Goal: Task Accomplishment & Management: Use online tool/utility

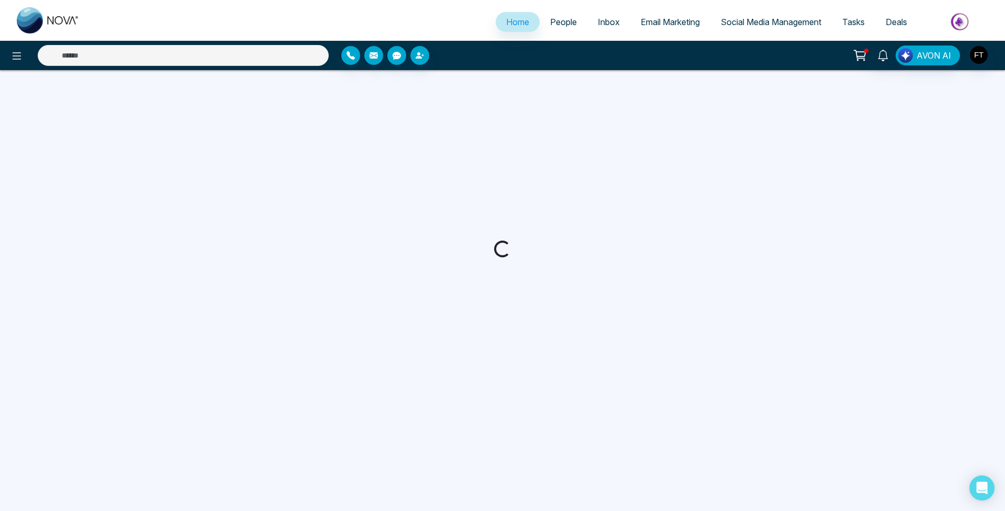
select select "*"
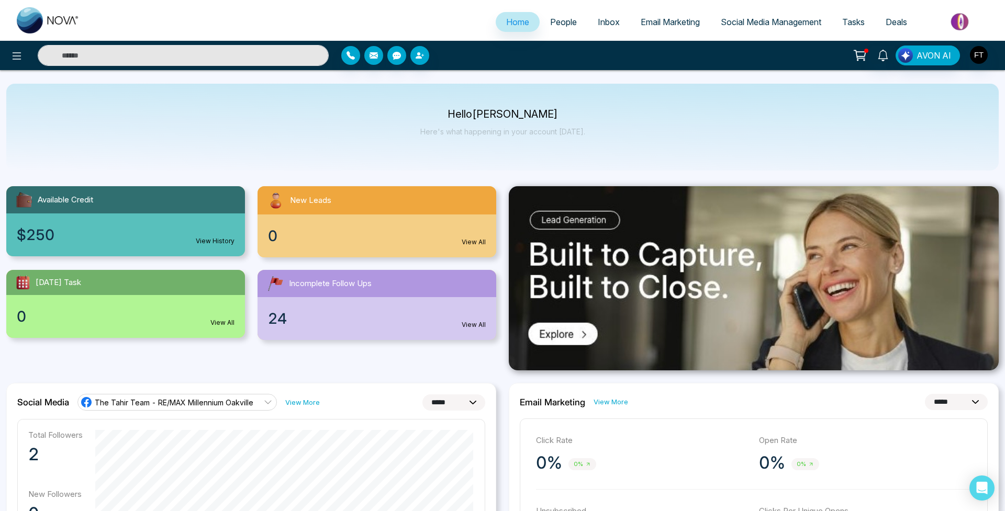
click at [572, 23] on link "People" at bounding box center [564, 22] width 48 height 20
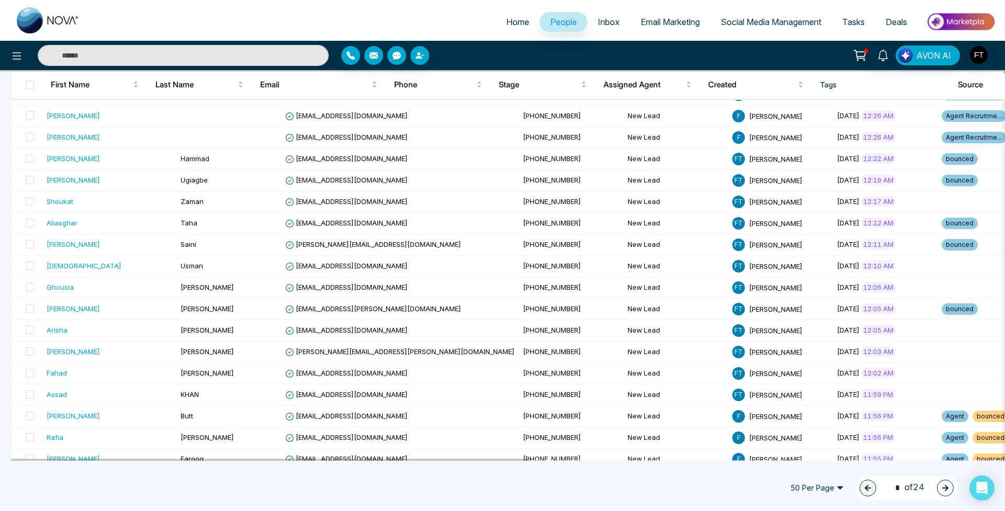
scroll to position [473, 0]
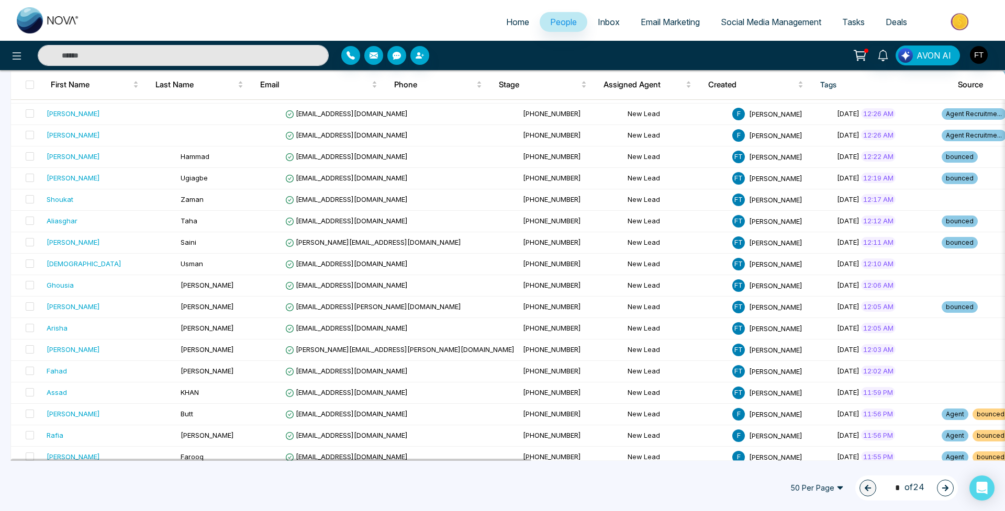
click at [918, 52] on span "AVON AI" at bounding box center [933, 55] width 35 height 13
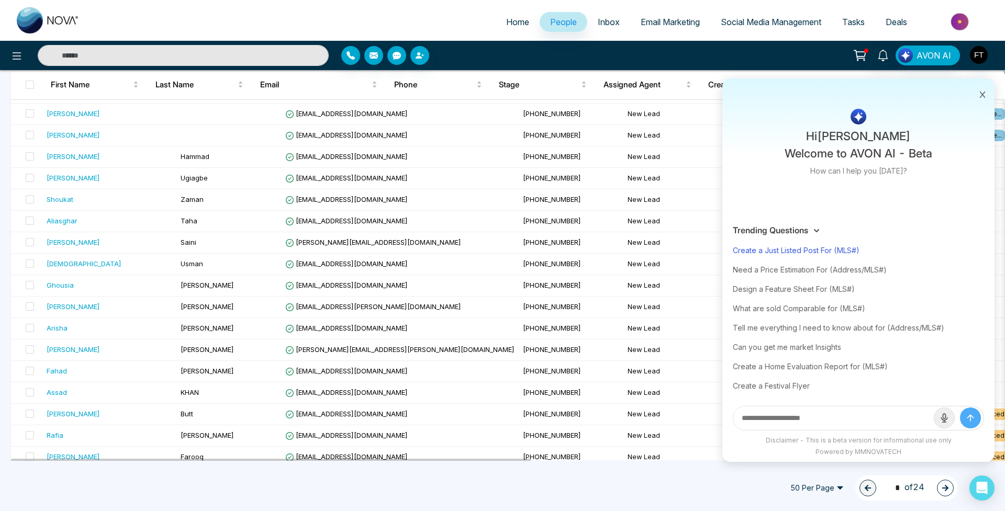
click at [782, 255] on div "Create a Just Listed Post For (MLS#)" at bounding box center [858, 250] width 251 height 19
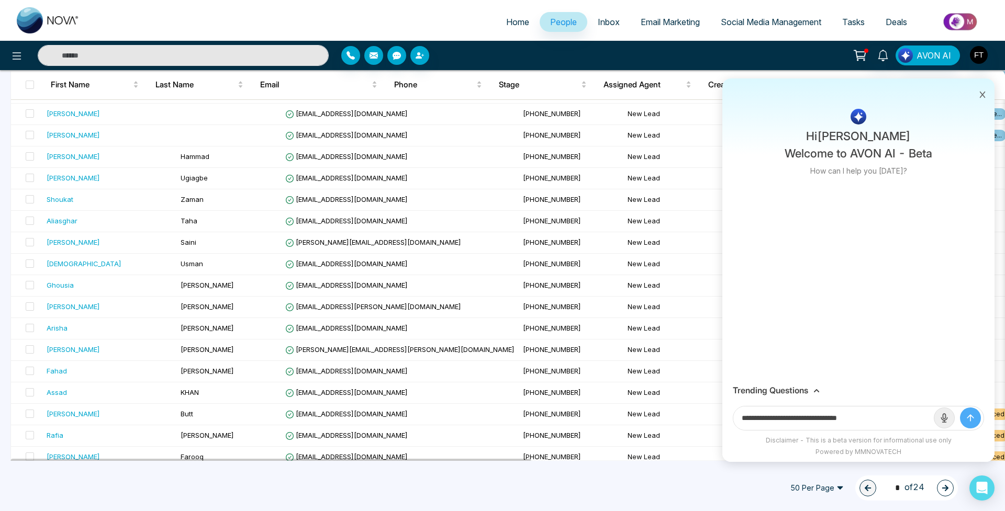
drag, startPoint x: 843, startPoint y: 419, endPoint x: 925, endPoint y: 430, distance: 82.4
click at [925, 430] on input "**********" at bounding box center [833, 419] width 200 height 24
paste input "**********"
type input "**********"
click at [970, 418] on button "submit" at bounding box center [970, 418] width 21 height 21
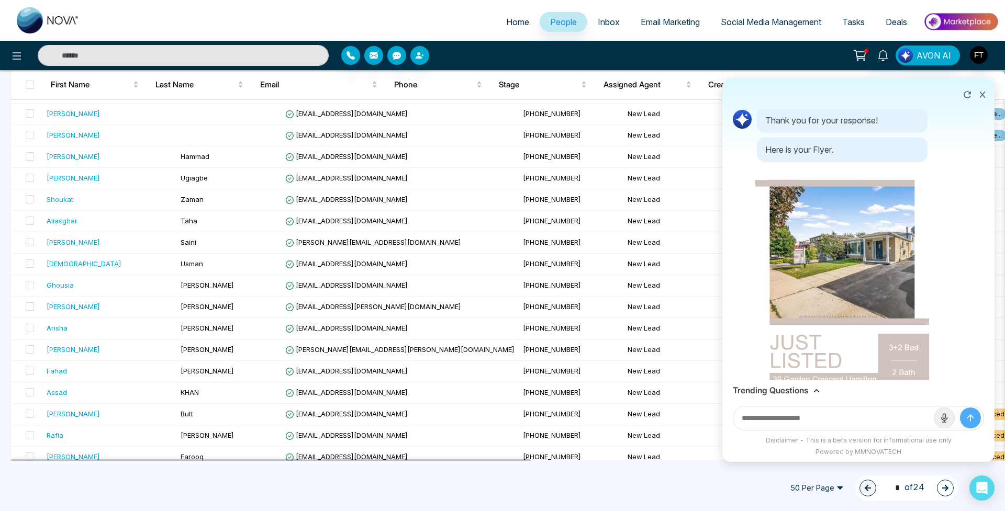
scroll to position [57, 0]
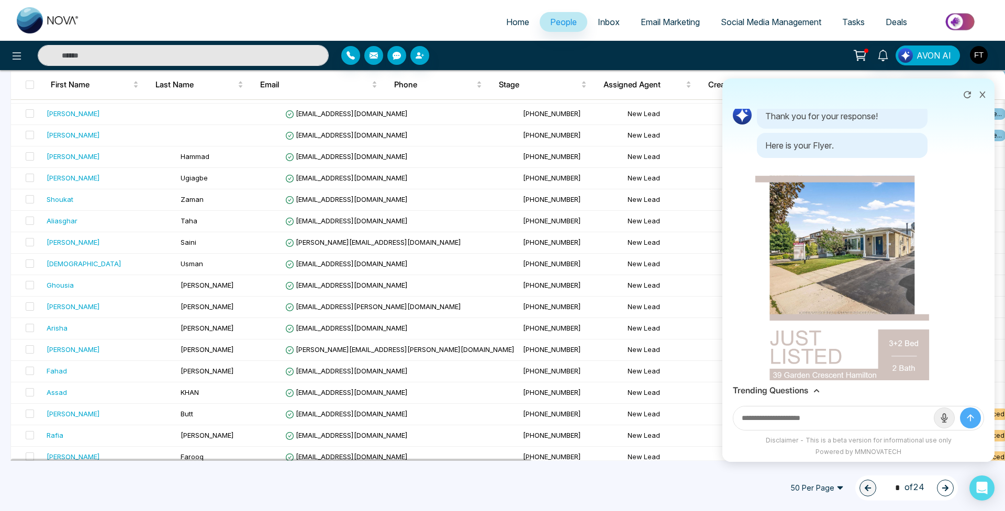
click at [844, 276] on img at bounding box center [842, 313] width 174 height 309
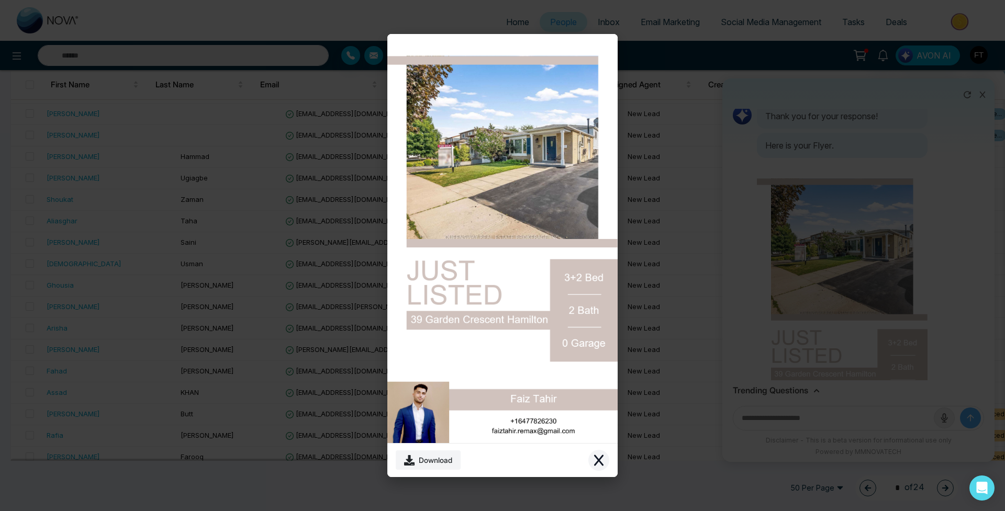
click at [594, 460] on icon "Close modal" at bounding box center [598, 460] width 13 height 13
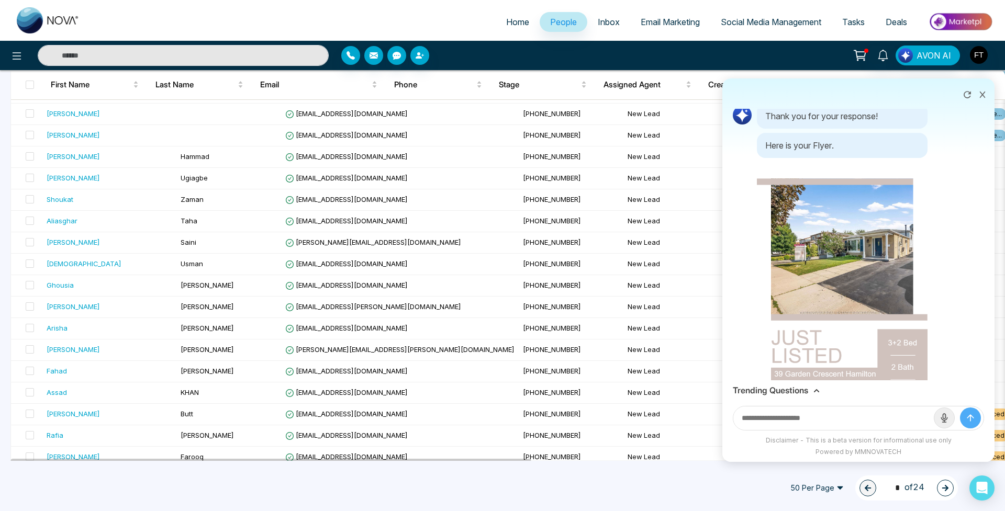
scroll to position [0, 0]
click at [965, 99] on icon at bounding box center [967, 94] width 10 height 10
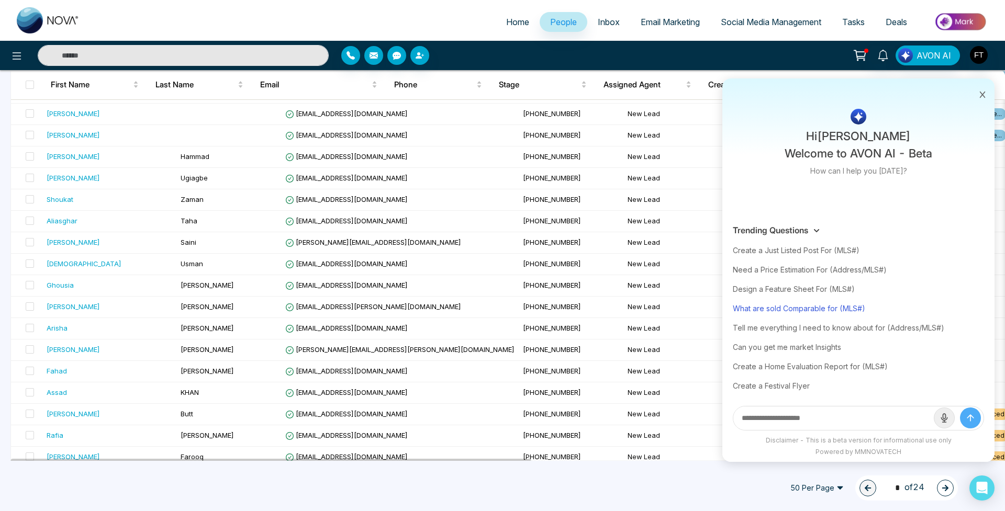
click at [851, 305] on div "What are sold Comparable for (MLS#)" at bounding box center [858, 308] width 251 height 19
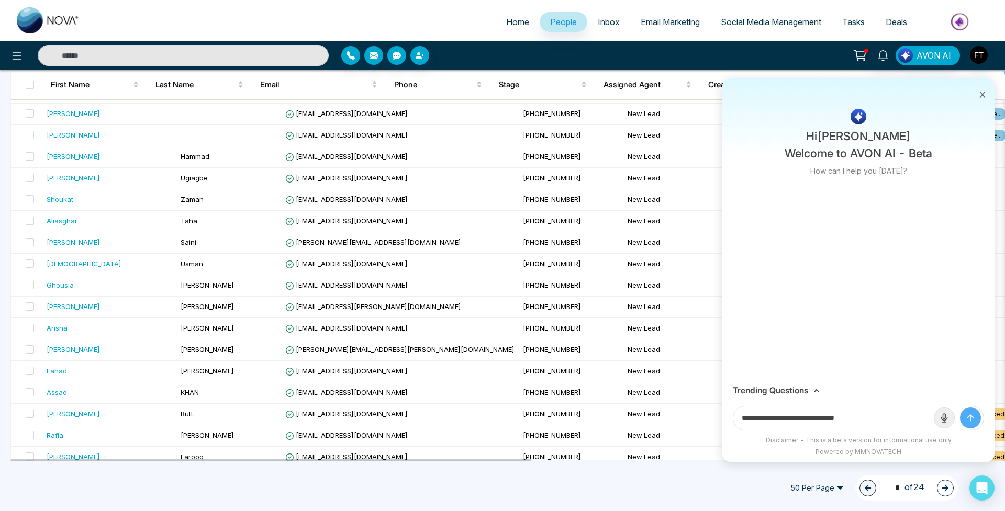
drag, startPoint x: 847, startPoint y: 418, endPoint x: 901, endPoint y: 421, distance: 54.5
click at [901, 421] on input "**********" at bounding box center [833, 419] width 200 height 24
paste input "**********"
type input "**********"
click at [970, 418] on button "submit" at bounding box center [970, 418] width 21 height 21
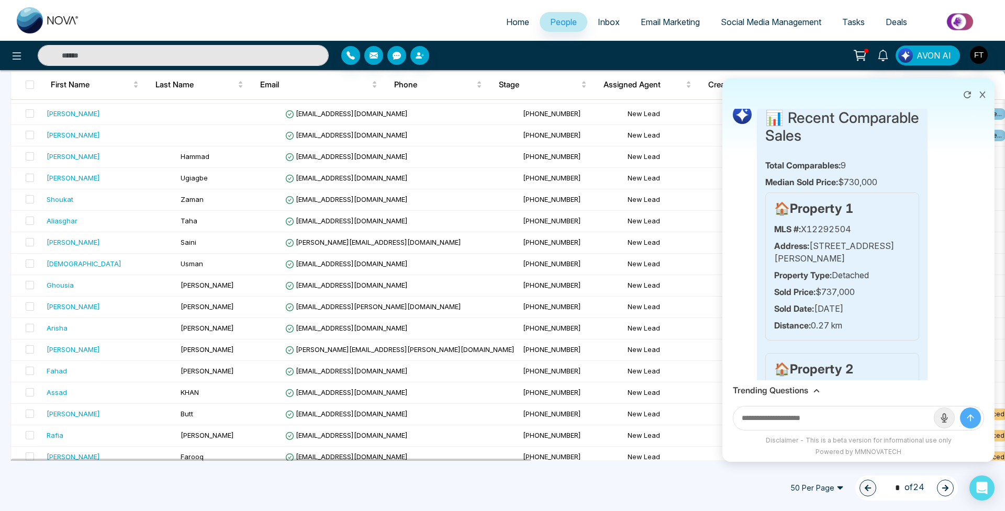
scroll to position [32, 0]
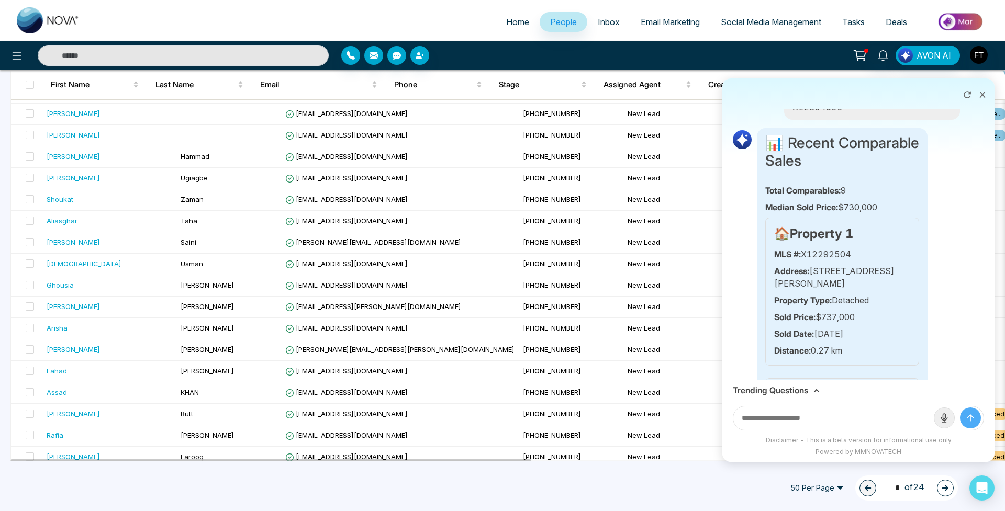
drag, startPoint x: 877, startPoint y: 207, endPoint x: 887, endPoint y: 207, distance: 10.5
click at [887, 207] on p "Median Sold Price: $730,000" at bounding box center [842, 207] width 154 height 13
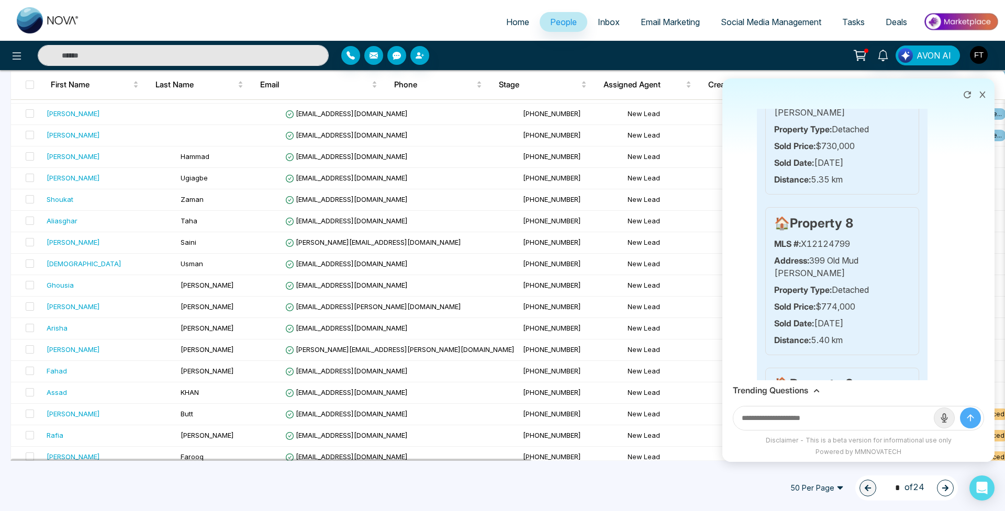
scroll to position [1130, 0]
click at [968, 94] on icon at bounding box center [967, 94] width 10 height 10
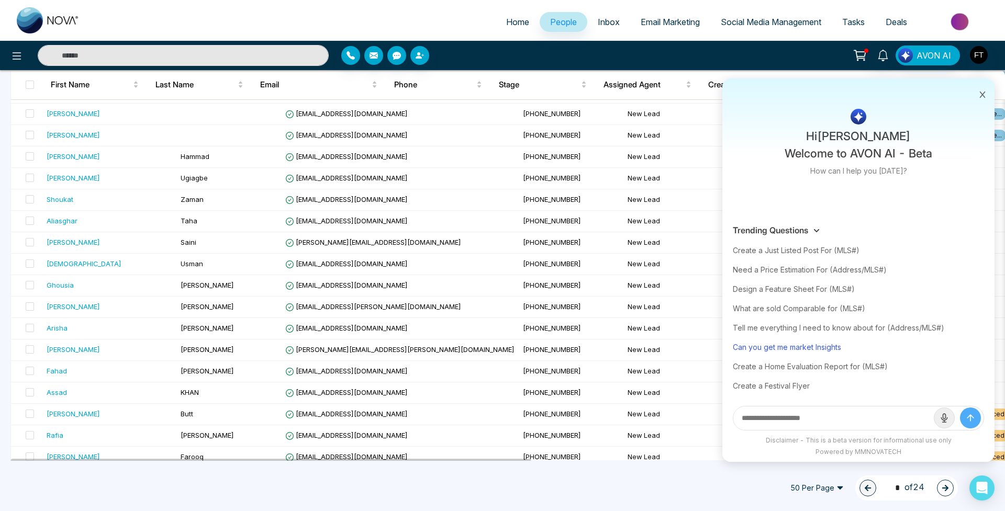
scroll to position [0, 0]
click at [830, 288] on div "Design a Feature Sheet For (MLS#)" at bounding box center [858, 288] width 251 height 19
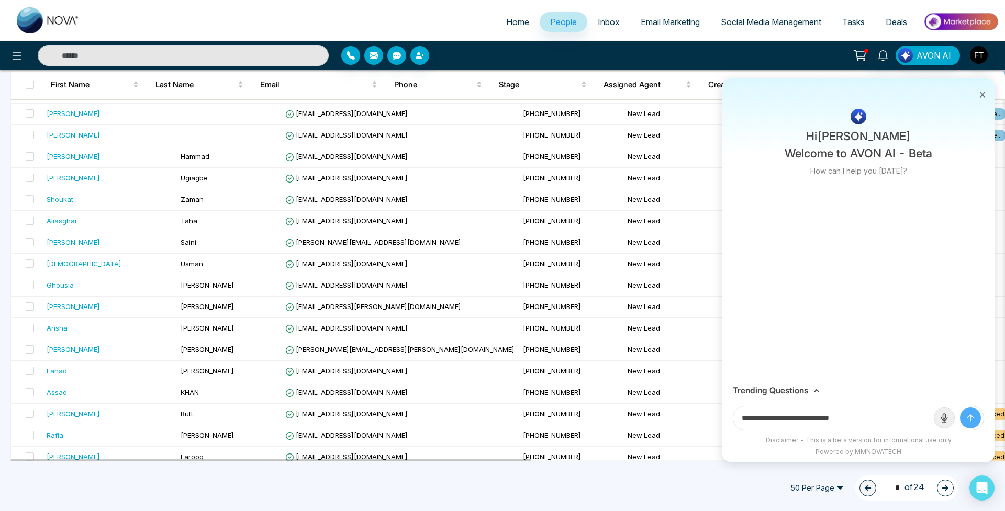
drag, startPoint x: 836, startPoint y: 422, endPoint x: 920, endPoint y: 430, distance: 84.7
click at [920, 430] on form "**********" at bounding box center [858, 418] width 251 height 25
paste input "***"
type input "**********"
click at [970, 418] on button "submit" at bounding box center [970, 418] width 21 height 21
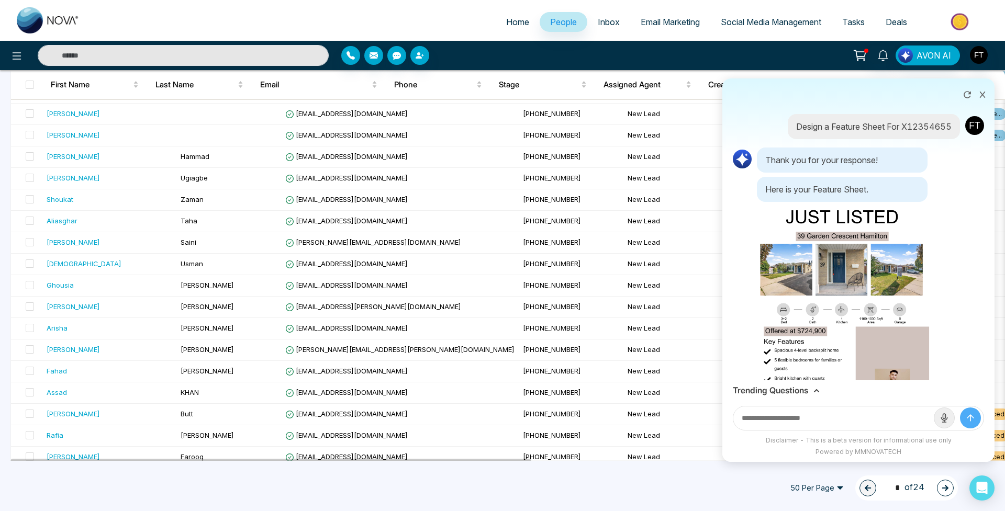
click at [808, 295] on img at bounding box center [842, 327] width 174 height 246
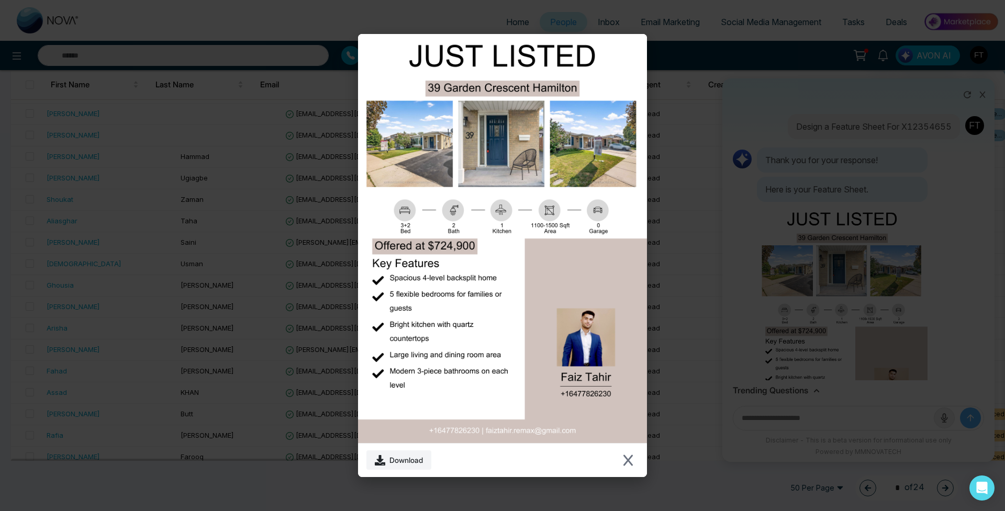
scroll to position [4, 1]
click at [642, 460] on div "Download" at bounding box center [502, 460] width 289 height 34
click at [634, 461] on icon "Close modal" at bounding box center [628, 460] width 13 height 13
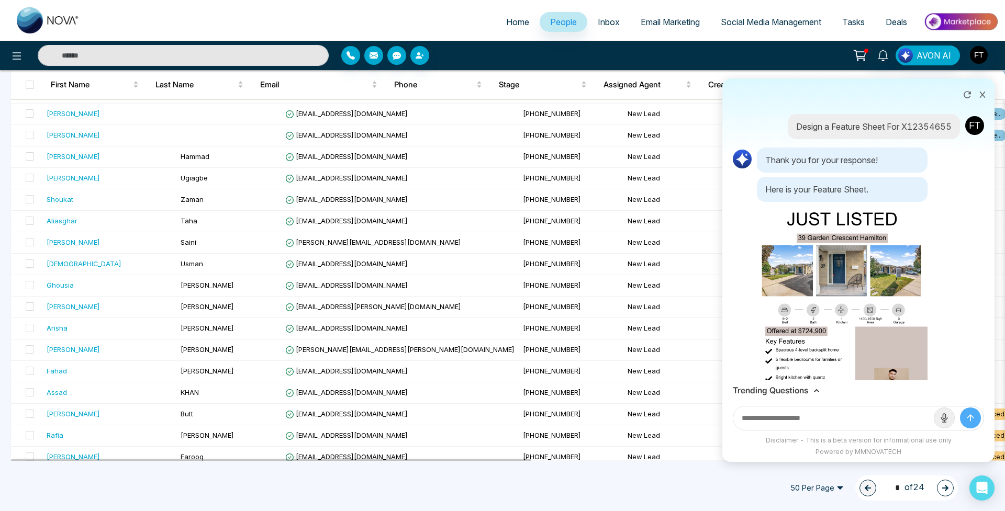
click at [965, 91] on icon at bounding box center [967, 94] width 10 height 10
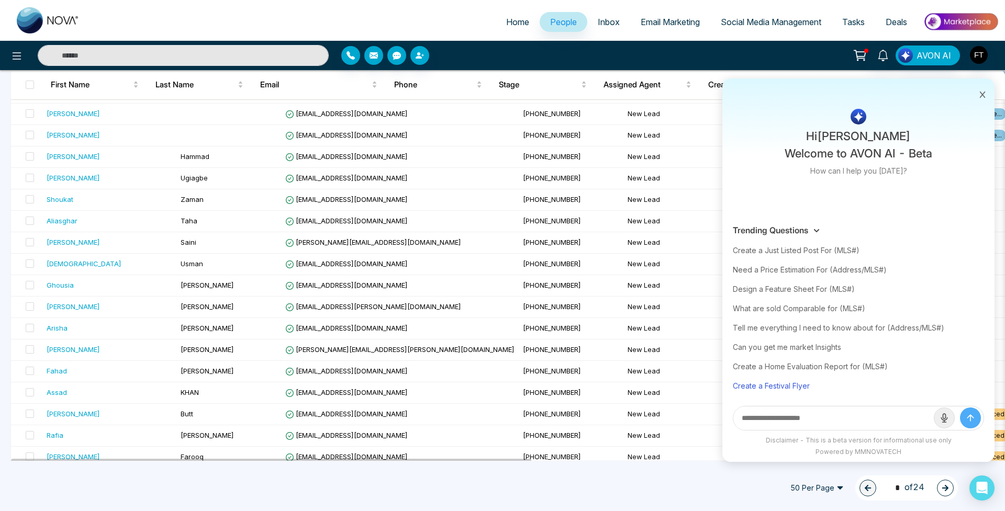
click at [789, 388] on div "Create a Festival Flyer" at bounding box center [858, 385] width 251 height 19
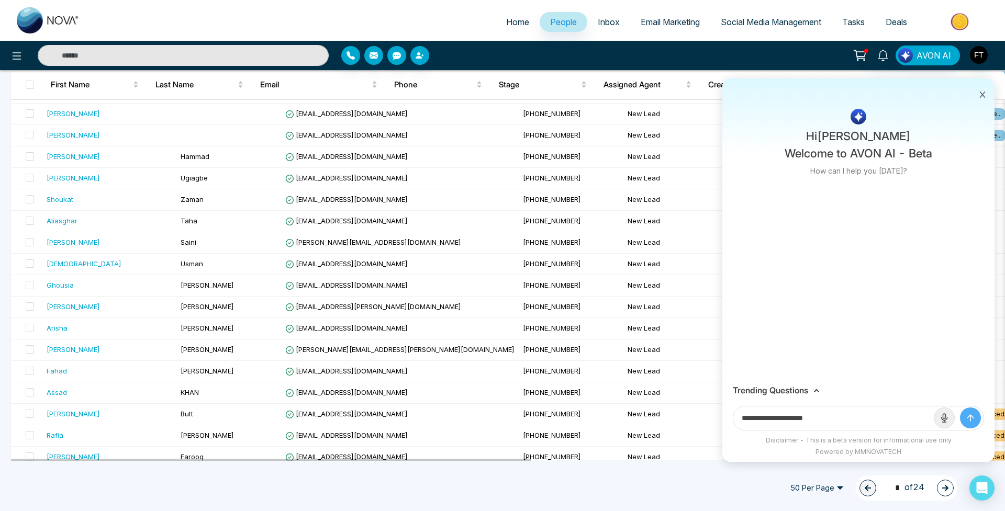
click at [847, 421] on input "**********" at bounding box center [833, 419] width 200 height 24
type input "**********"
click at [970, 418] on button "submit" at bounding box center [970, 418] width 21 height 21
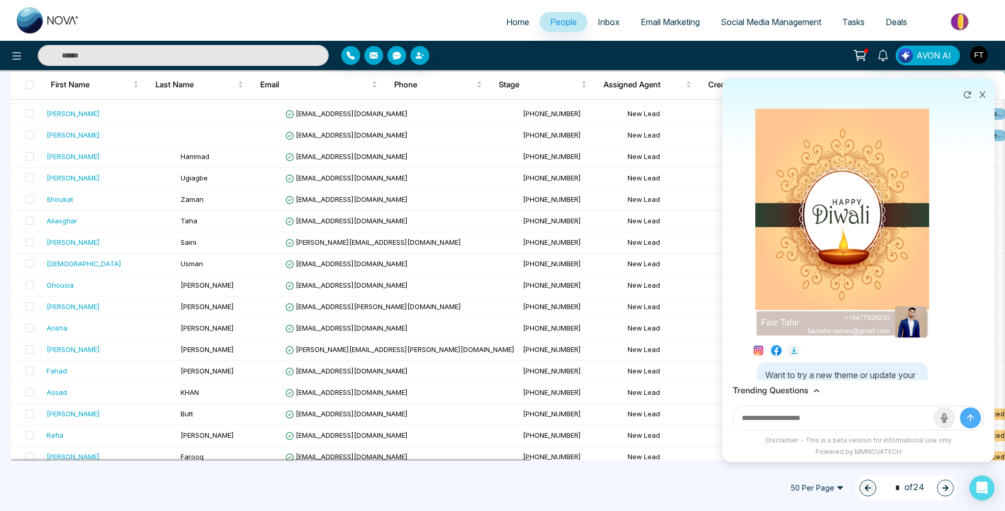
scroll to position [114, 0]
click at [868, 266] on img at bounding box center [842, 213] width 174 height 246
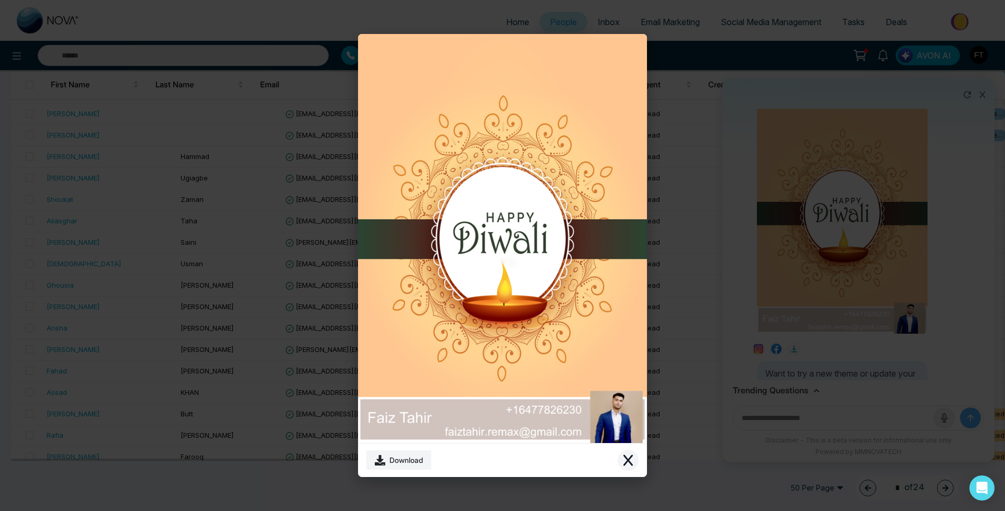
click at [629, 464] on icon "Close modal" at bounding box center [628, 460] width 13 height 13
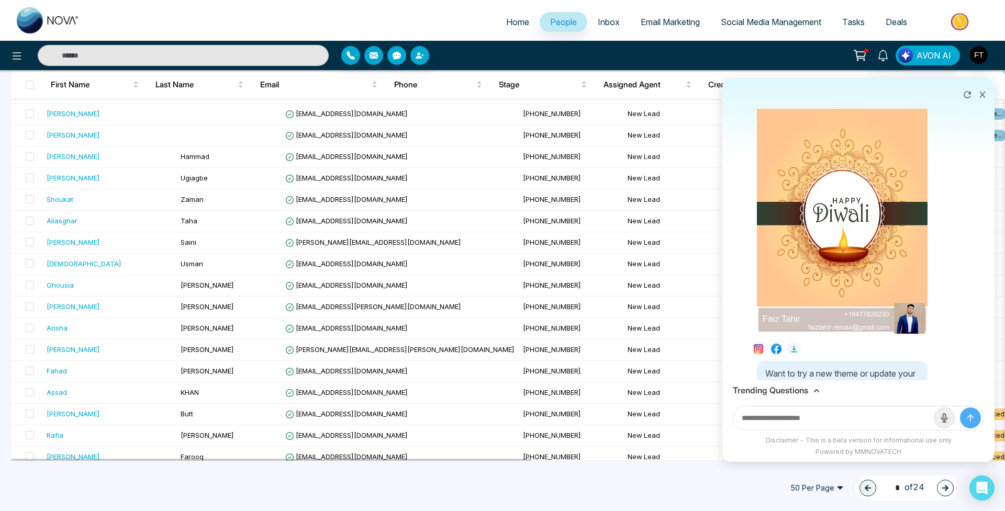
scroll to position [115, 0]
click at [970, 98] on icon at bounding box center [967, 94] width 10 height 10
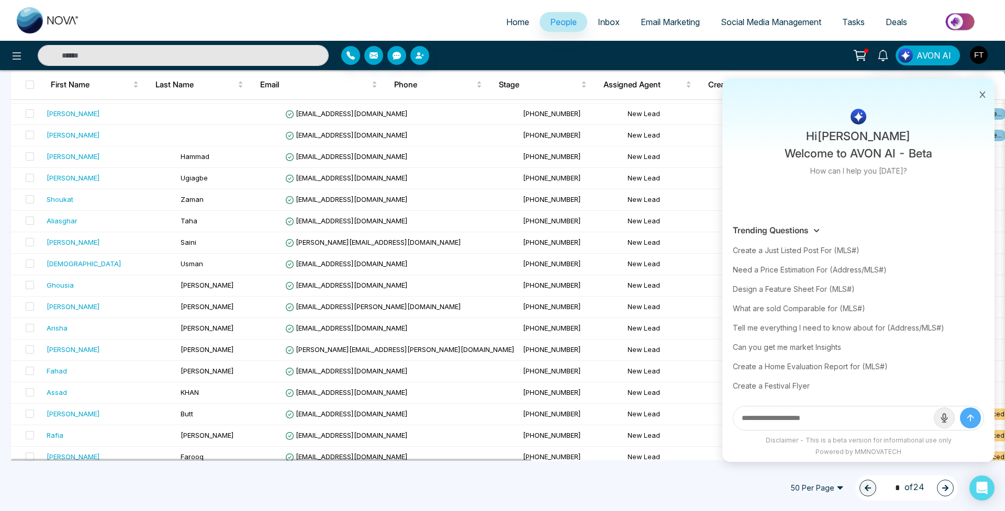
scroll to position [0, 0]
drag, startPoint x: 905, startPoint y: 159, endPoint x: 925, endPoint y: 158, distance: 19.9
click at [925, 158] on p "Hi [PERSON_NAME] Welcome to AVON AI - Beta" at bounding box center [858, 145] width 148 height 35
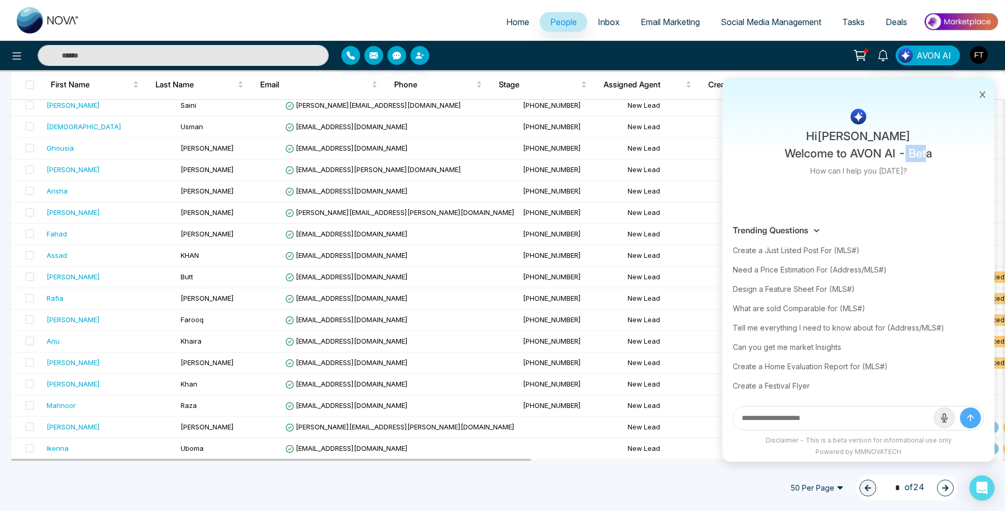
scroll to position [610, 0]
click at [640, 22] on span "Email Marketing" at bounding box center [669, 22] width 59 height 10
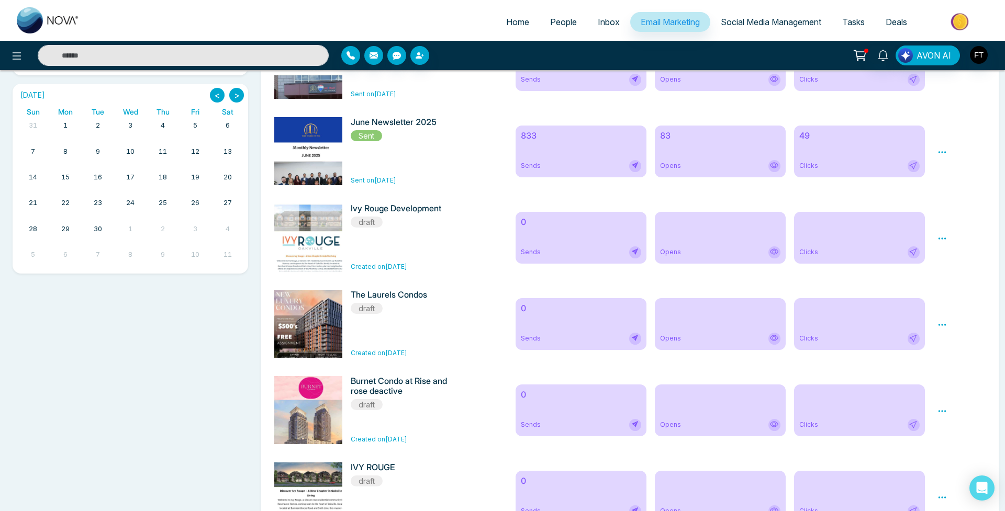
scroll to position [332, 0]
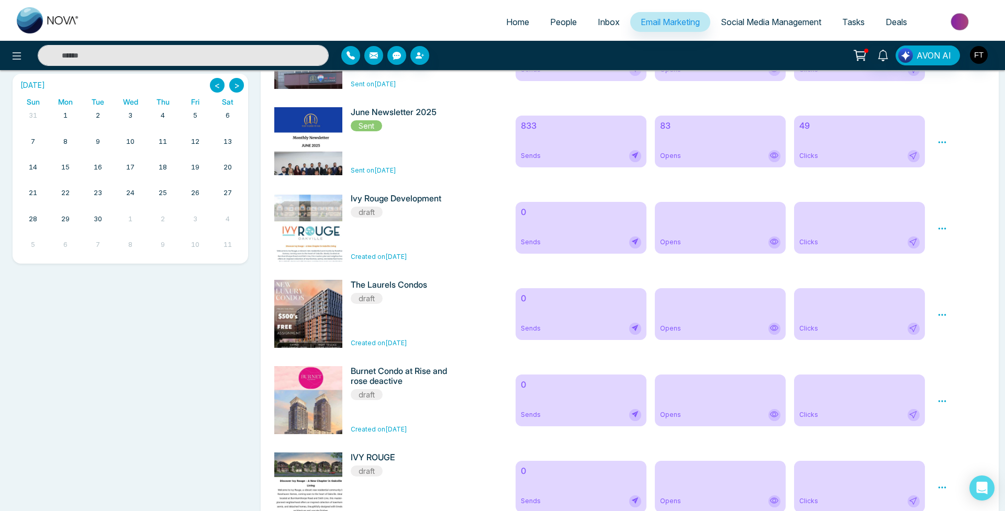
click at [931, 318] on div "Preview Edit Delete" at bounding box center [961, 314] width 60 height 68
click at [940, 318] on icon at bounding box center [941, 314] width 9 height 9
click at [956, 350] on link "Edit" at bounding box center [952, 345] width 13 height 9
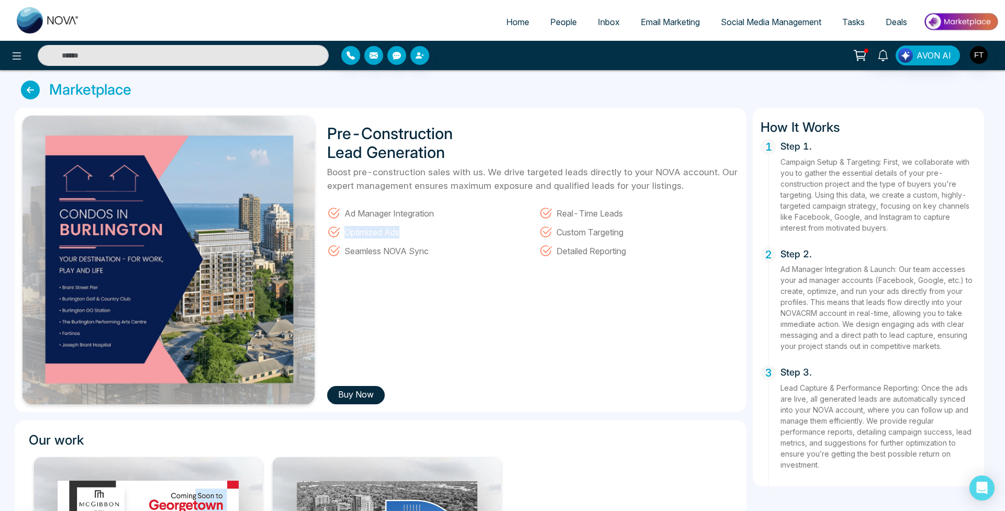
drag, startPoint x: 406, startPoint y: 234, endPoint x: 329, endPoint y: 236, distance: 77.0
click at [329, 236] on div "Optimized Ads" at bounding box center [426, 229] width 199 height 19
click at [460, 263] on div "Pre-Construction Lead Generation Boost pre-construction sales with us. We drive…" at bounding box center [530, 260] width 418 height 289
